Goal: Entertainment & Leisure: Consume media (video, audio)

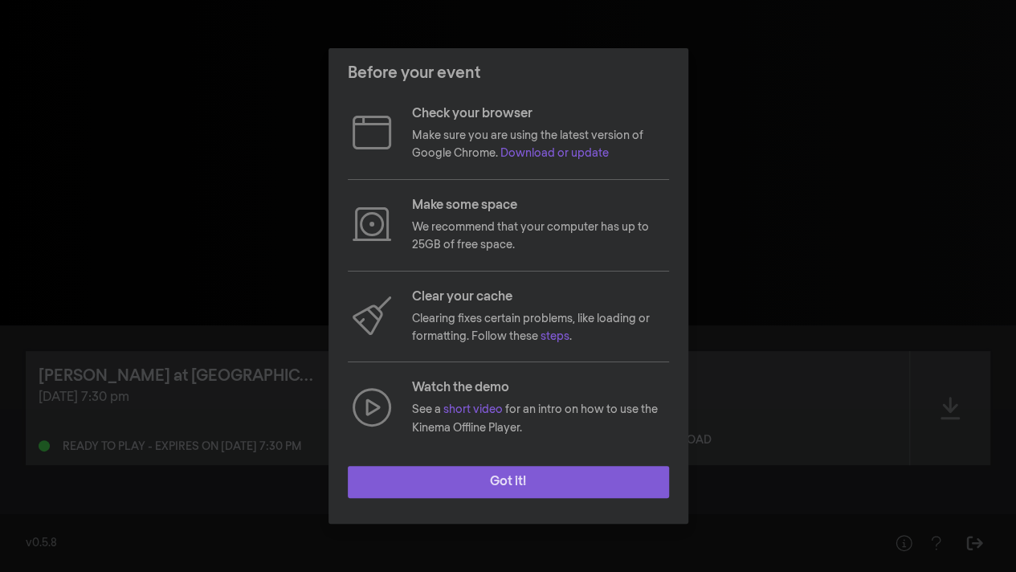
click at [532, 480] on button "Got it!" at bounding box center [508, 482] width 321 height 32
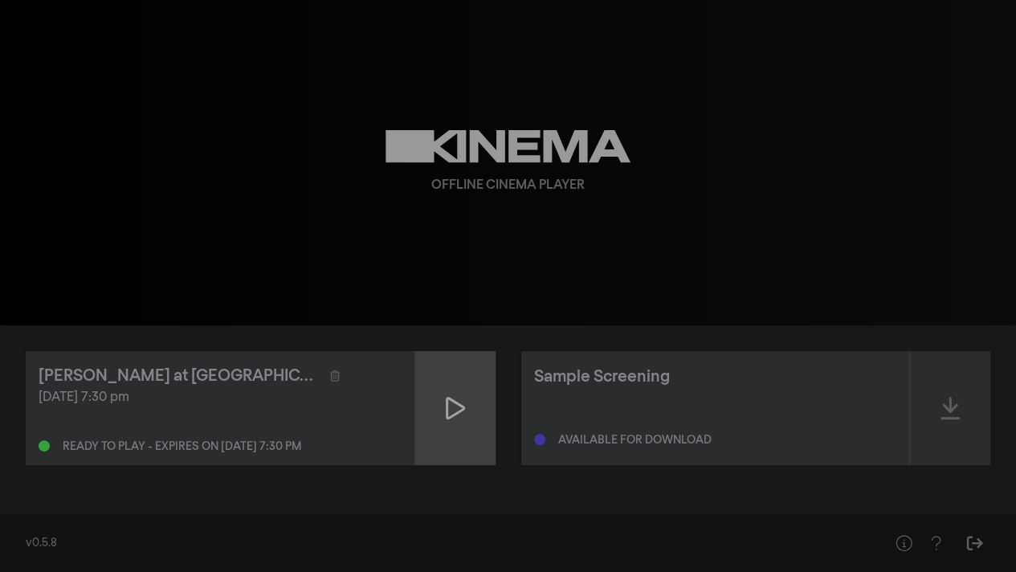
drag, startPoint x: 436, startPoint y: 393, endPoint x: 455, endPoint y: 406, distance: 23.0
click at [455, 406] on icon at bounding box center [455, 408] width 19 height 26
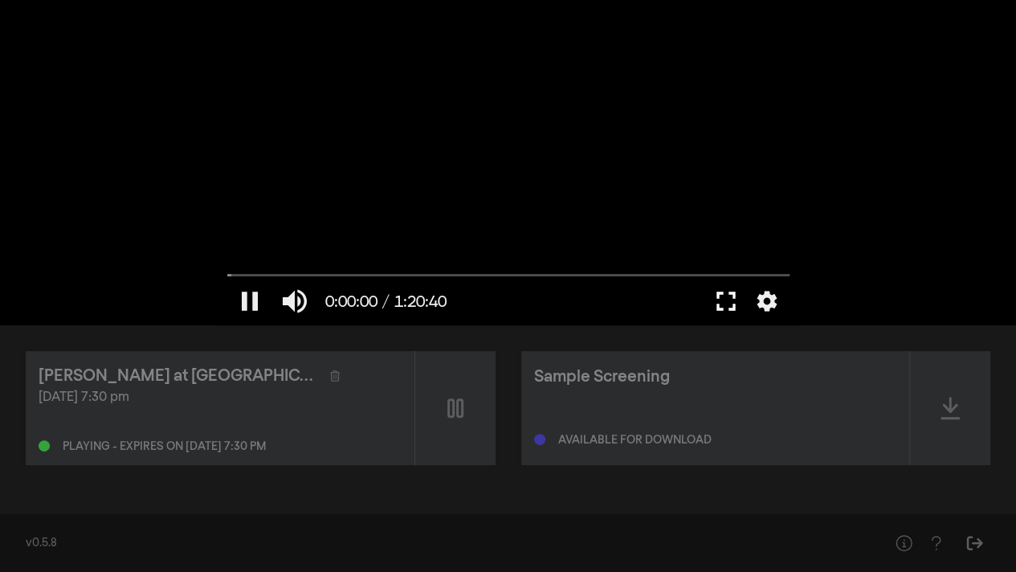
drag, startPoint x: 732, startPoint y: 298, endPoint x: 725, endPoint y: 372, distance: 74.3
click at [725, 302] on button "fullscreen" at bounding box center [726, 301] width 45 height 48
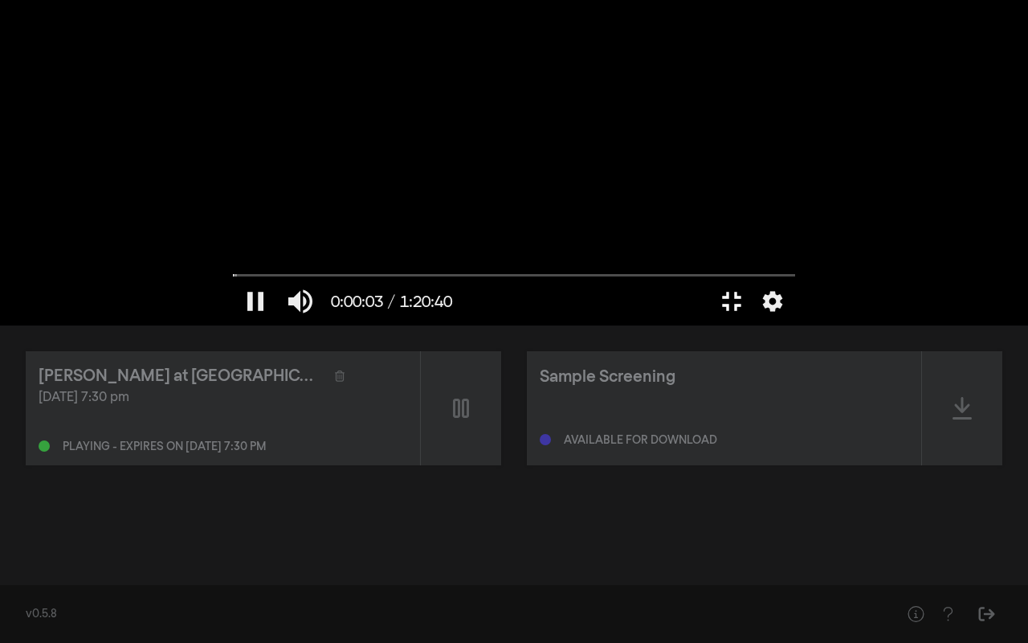
type input "4.191457"
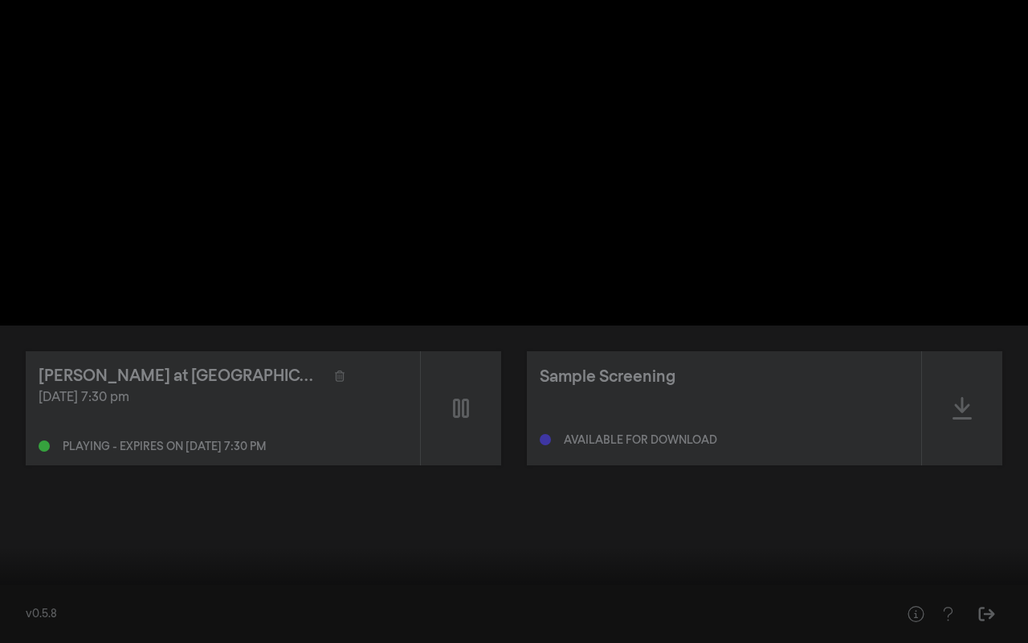
click at [1015, 457] on div at bounding box center [514, 321] width 1028 height 643
click at [34, 571] on button "play_arrow" at bounding box center [30, 618] width 45 height 48
type input "323.959868"
click at [1015, 252] on div at bounding box center [514, 321] width 1028 height 643
click at [32, 571] on button "play_arrow" at bounding box center [30, 618] width 45 height 48
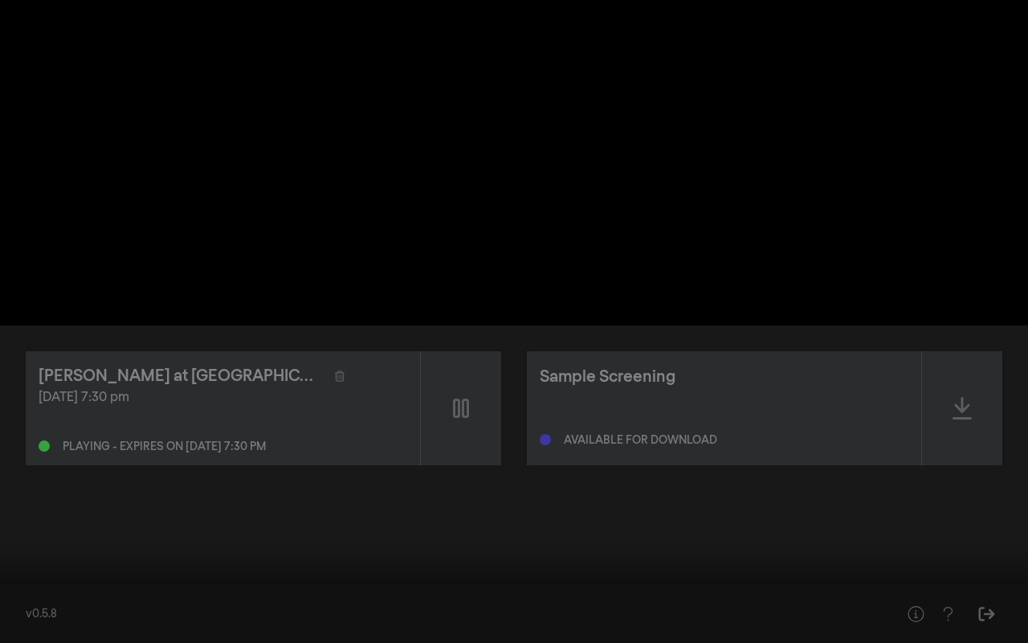
type input "2397.465026"
